Goal: Contribute content: Contribute content

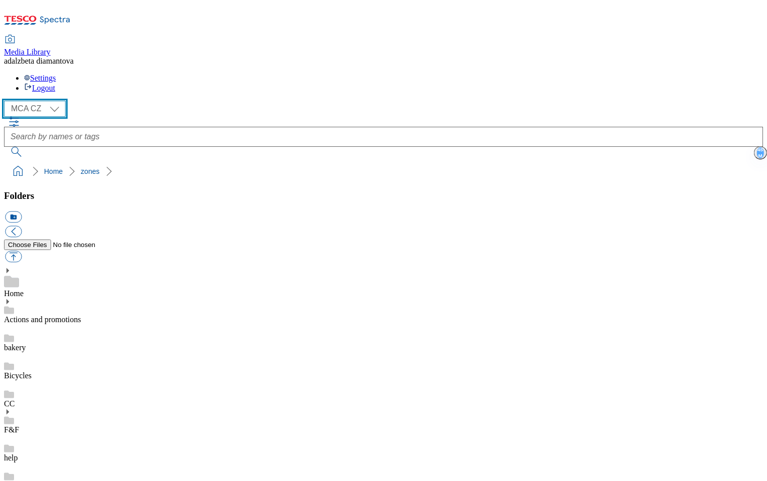
click at [56, 101] on select "MCA CZ MCA HU MCA SK" at bounding box center [35, 109] width 62 height 16
select select "flare-mca-hu"
click at [7, 101] on select "MCA CZ MCA HU MCA SK" at bounding box center [35, 109] width 62 height 16
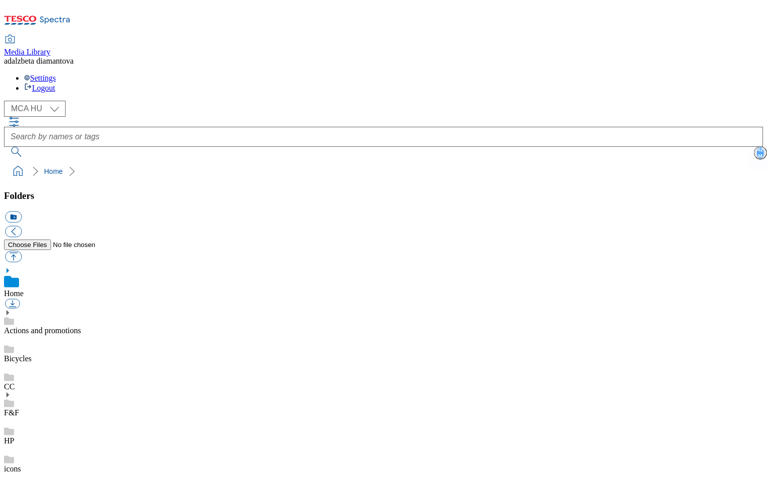
click at [58, 326] on link "Actions and promotions" at bounding box center [42, 330] width 77 height 9
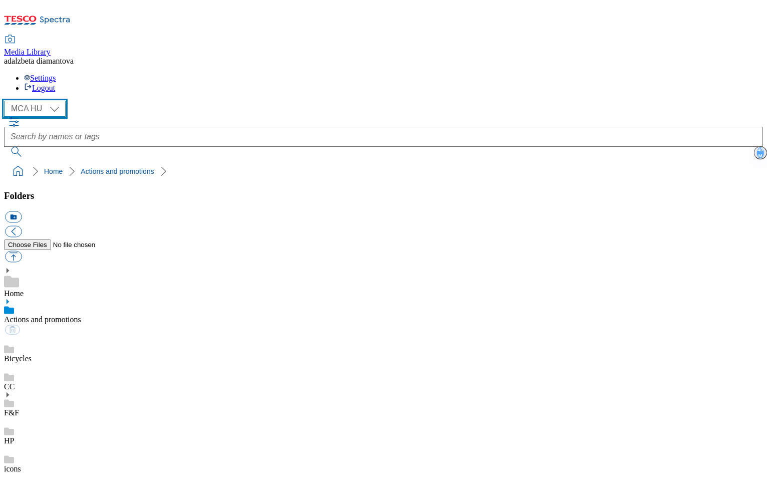
click at [62, 101] on select "MCA CZ MCA HU MCA SK" at bounding box center [35, 109] width 62 height 16
click at [7, 101] on select "MCA CZ MCA HU MCA SK" at bounding box center [35, 109] width 62 height 16
click at [59, 101] on select "MCA CZ MCA HU MCA SK" at bounding box center [35, 109] width 62 height 16
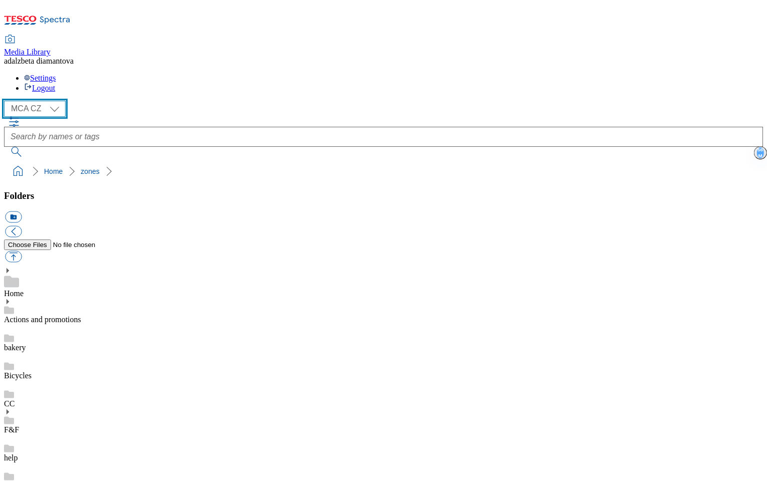
click at [7, 101] on select "MCA CZ MCA HU MCA SK" at bounding box center [35, 109] width 62 height 16
click at [9, 299] on use at bounding box center [8, 301] width 3 height 5
click at [53, 101] on select "MCA CZ MCA HU MCA SK" at bounding box center [35, 109] width 62 height 16
click at [7, 101] on select "MCA CZ MCA HU MCA SK" at bounding box center [35, 109] width 62 height 16
click at [9, 299] on use at bounding box center [8, 301] width 3 height 5
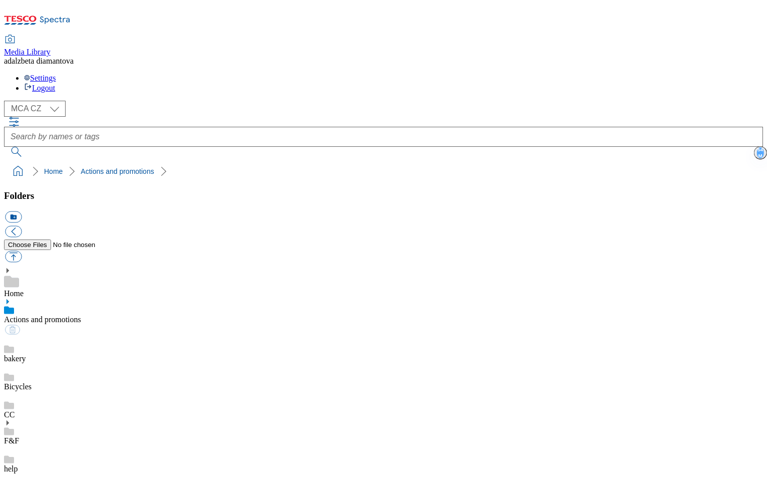
click at [11, 298] on icon at bounding box center [7, 301] width 7 height 7
click at [50, 101] on select "MCA CZ MCA HU MCA SK" at bounding box center [35, 109] width 62 height 16
select select "flare-mca-hu"
click at [7, 101] on select "MCA CZ MCA HU MCA SK" at bounding box center [35, 109] width 62 height 16
click at [11, 298] on icon at bounding box center [7, 301] width 7 height 7
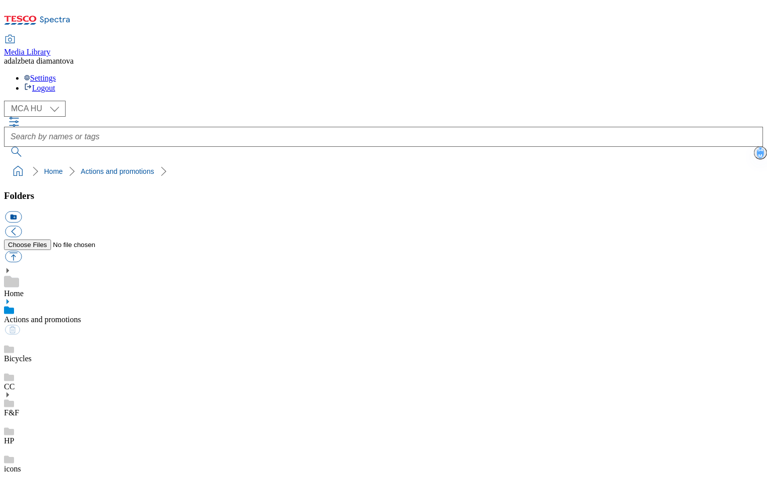
click at [11, 298] on icon at bounding box center [7, 301] width 7 height 7
click at [24, 289] on link "Home" at bounding box center [14, 293] width 20 height 9
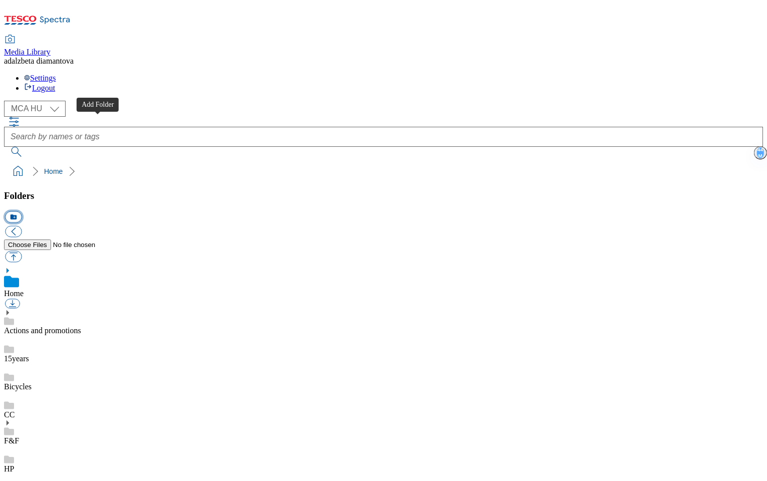
click at [22, 211] on button "icon_new_folder" at bounding box center [13, 217] width 17 height 12
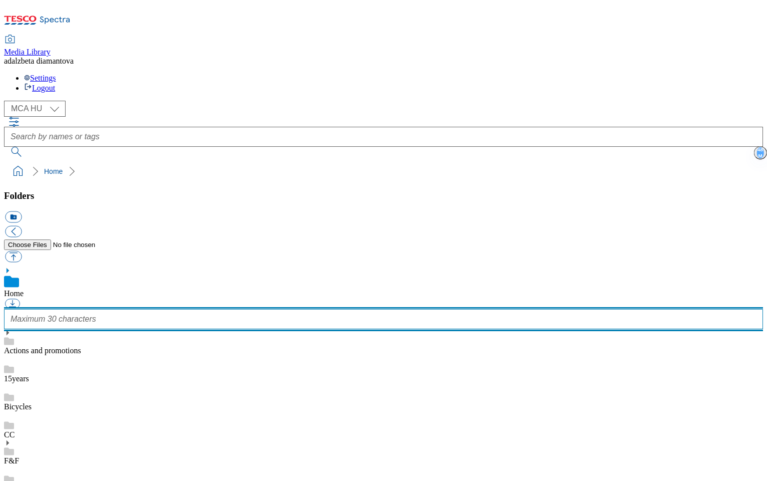
click at [69, 309] on input "text" at bounding box center [383, 319] width 759 height 20
type input "Quality campaign"
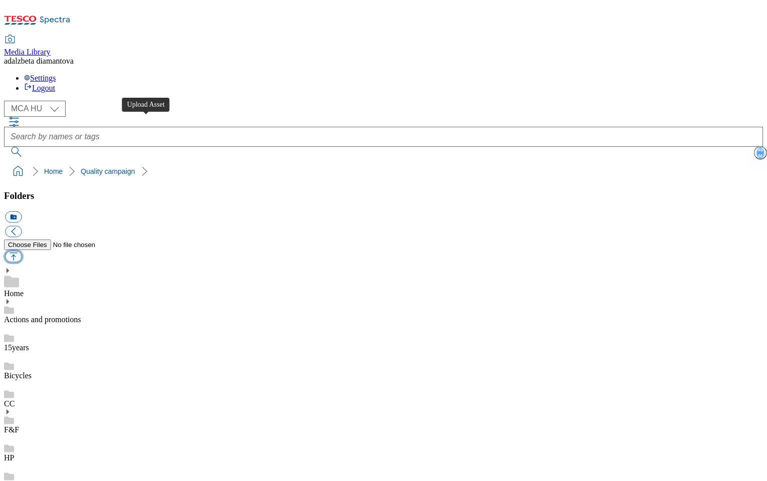
click at [22, 251] on button "button" at bounding box center [13, 257] width 17 height 12
type input "C:\fakepath\hu-quality-banner-ledus.png"
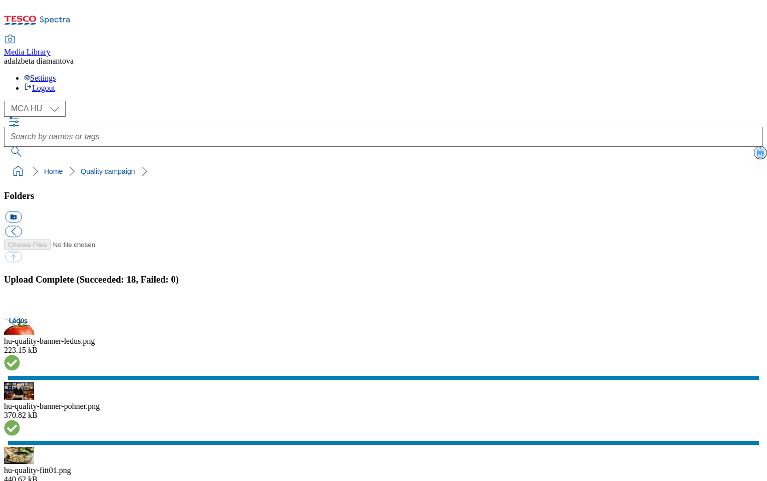
select select "flare-mca-hu"
click at [20, 306] on button "button" at bounding box center [12, 311] width 15 height 10
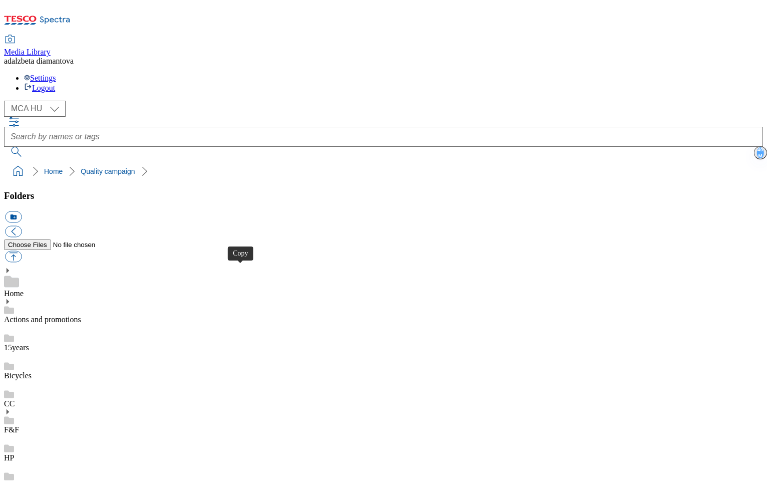
drag, startPoint x: 243, startPoint y: 326, endPoint x: 283, endPoint y: 261, distance: 76.4
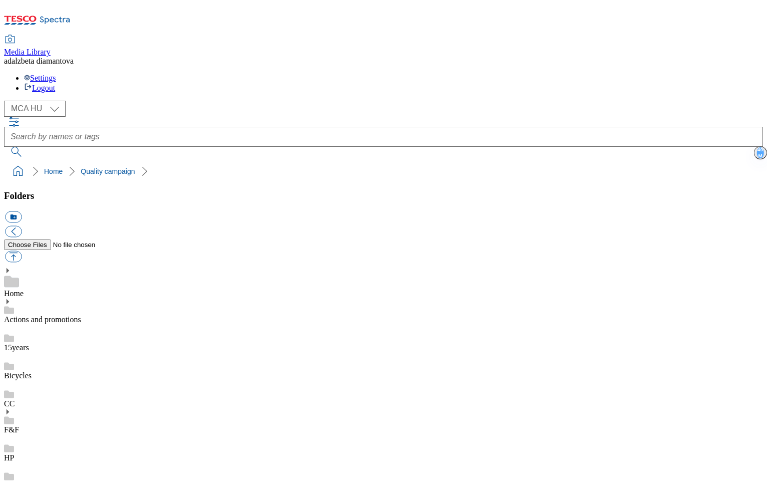
scroll to position [51, 0]
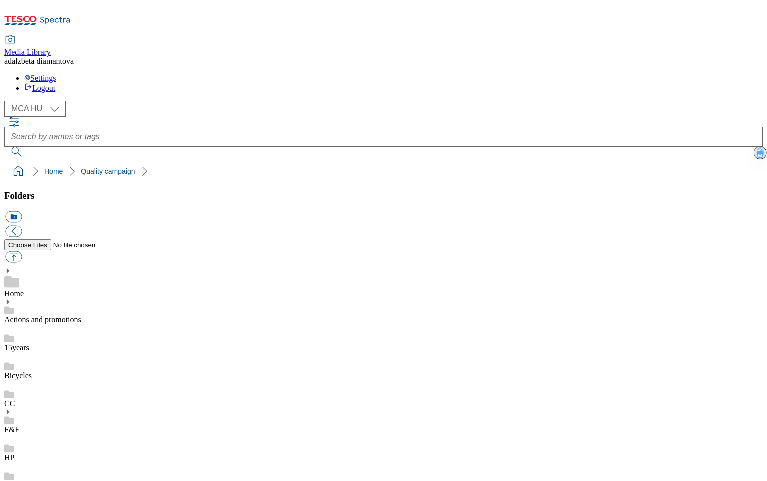
scroll to position [538, 0]
click at [22, 251] on button "button" at bounding box center [13, 257] width 17 height 12
type input "C:\fakepath\hu-quality-banner-meat.png"
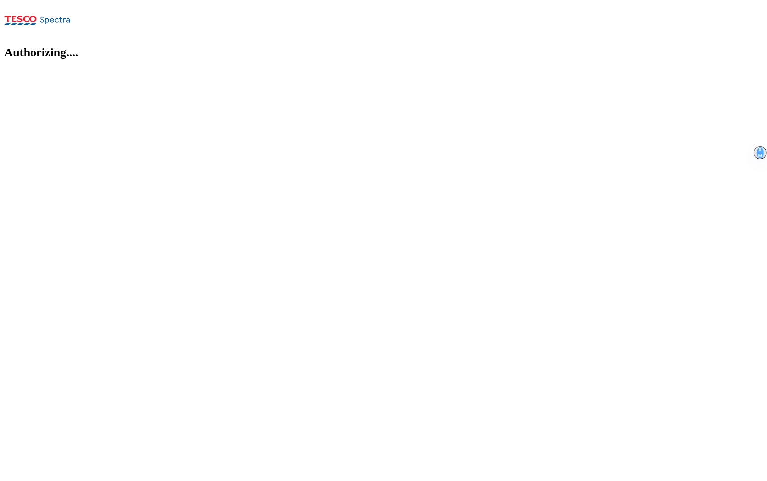
select select "flare-mca-hu"
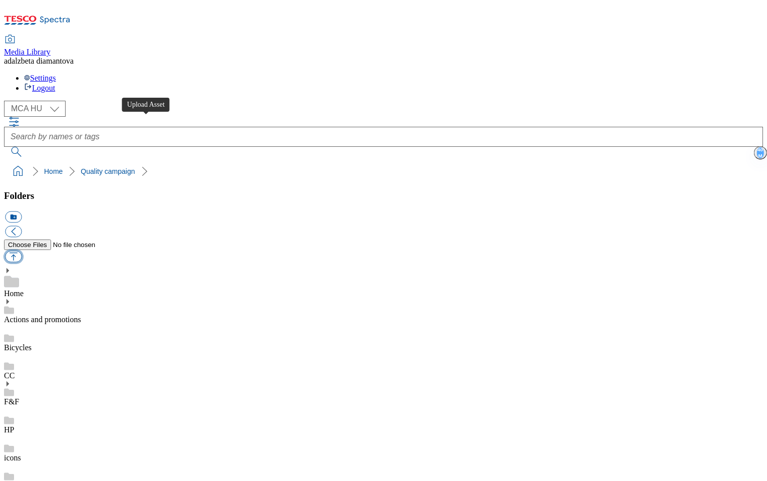
click at [22, 251] on button "button" at bounding box center [13, 257] width 17 height 12
type input "C:\fakepath\hu-quality-banner-meat.png"
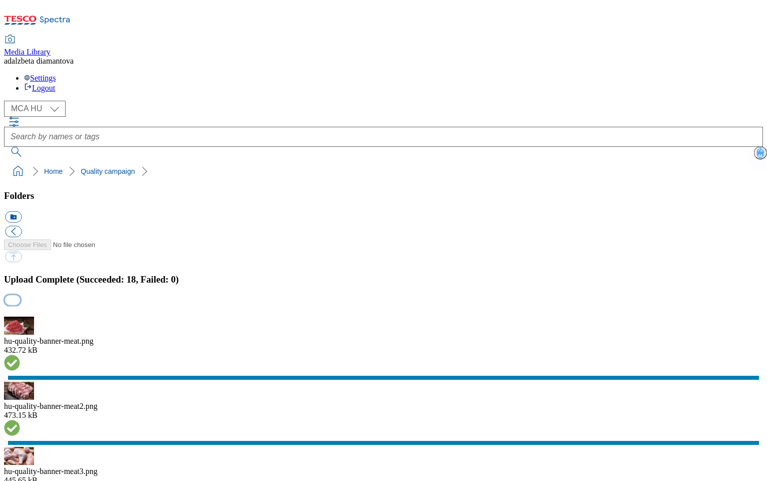
click at [20, 306] on button "button" at bounding box center [12, 311] width 15 height 10
